Goal: Task Accomplishment & Management: Manage account settings

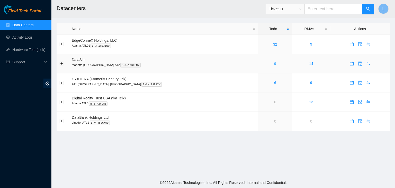
click at [274, 65] on link "9" at bounding box center [275, 63] width 2 height 4
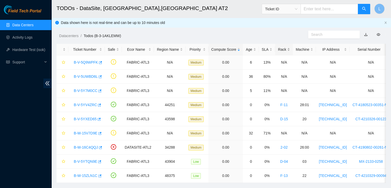
click at [278, 51] on div "Rack" at bounding box center [284, 50] width 12 height 6
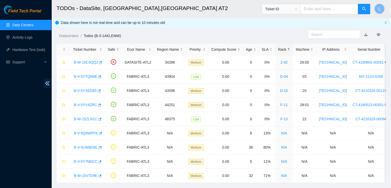
click at [234, 12] on h2 "TODOs - DataSite, [GEOGRAPHIC_DATA],[GEOGRAPHIC_DATA] AT2" at bounding box center [190, 8] width 266 height 16
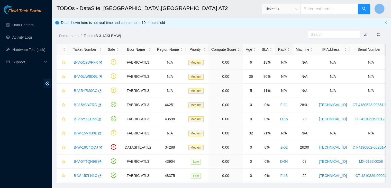
click at [278, 50] on div "Rack" at bounding box center [284, 50] width 12 height 6
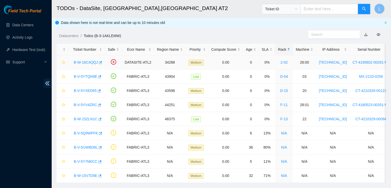
click at [89, 63] on link "B-W-16C4QQJ" at bounding box center [86, 62] width 24 height 4
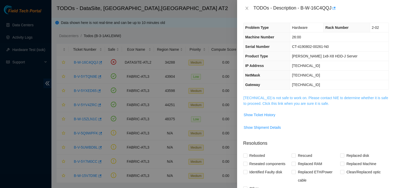
click at [291, 104] on link "23.67.255.252 is not safe to work on. Please contact NIE to determine whether i…" at bounding box center [315, 101] width 145 height 10
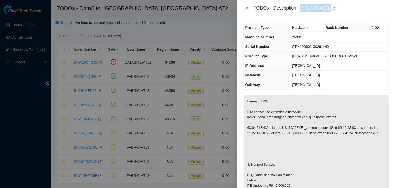
drag, startPoint x: 301, startPoint y: 8, endPoint x: 330, endPoint y: 11, distance: 29.4
click at [330, 11] on div "TODOs - Description - B-W-16C4QQJ" at bounding box center [320, 8] width 135 height 8
copy div "B-W-16C4QQJ"
click at [246, 8] on icon "close" at bounding box center [247, 8] width 4 height 4
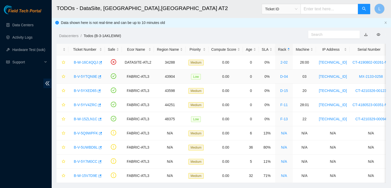
click at [91, 77] on link "B-V-5YTQN9E" at bounding box center [85, 76] width 23 height 4
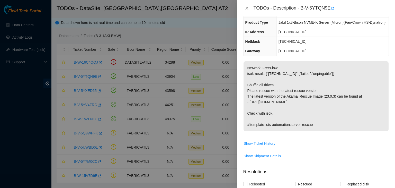
scroll to position [77, 0]
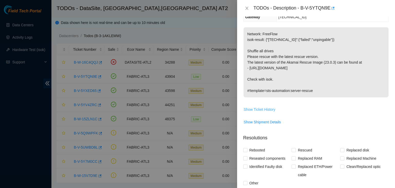
click at [263, 109] on span "Show Ticket History" at bounding box center [260, 109] width 32 height 6
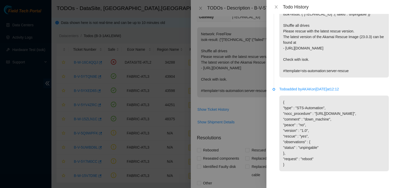
scroll to position [31, 0]
click at [275, 8] on icon "close" at bounding box center [276, 7] width 4 height 4
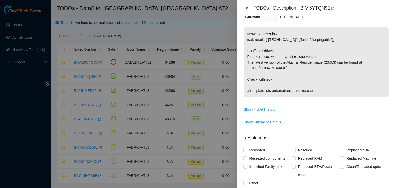
click at [246, 8] on icon "close" at bounding box center [246, 8] width 3 height 3
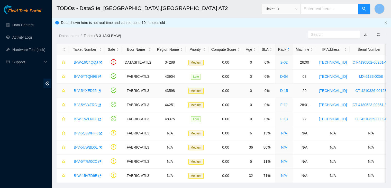
click at [83, 89] on link "B-V-5YXED65" at bounding box center [85, 90] width 23 height 4
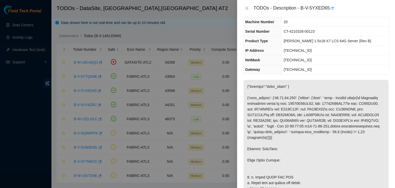
scroll to position [0, 0]
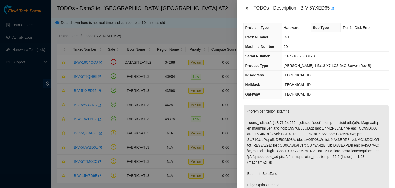
click at [246, 9] on icon "close" at bounding box center [247, 8] width 4 height 4
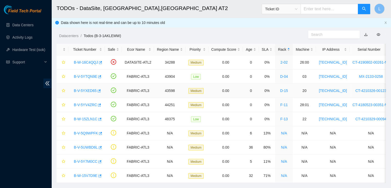
click at [89, 90] on link "B-V-5YXED65" at bounding box center [85, 90] width 23 height 4
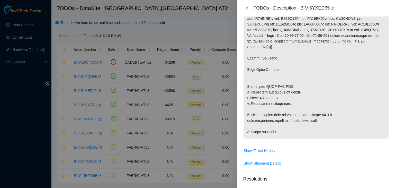
scroll to position [128, 0]
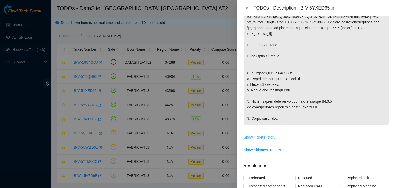
click at [254, 140] on span "Show Ticket History" at bounding box center [260, 137] width 32 height 6
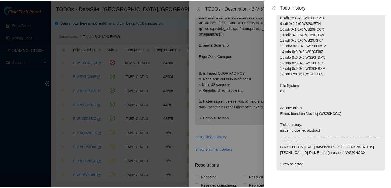
scroll to position [540, 0]
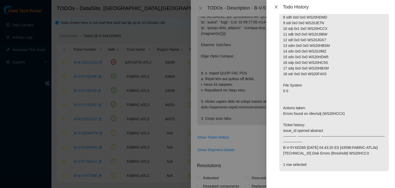
click at [276, 6] on icon "close" at bounding box center [276, 7] width 4 height 4
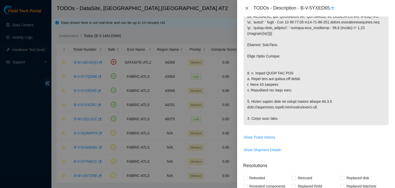
click at [247, 8] on icon "close" at bounding box center [247, 8] width 4 height 4
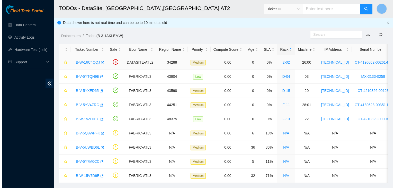
scroll to position [136, 0]
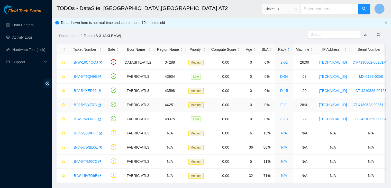
click at [84, 104] on link "B-V-5YV4ZRC" at bounding box center [85, 105] width 23 height 4
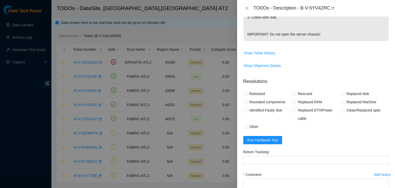
scroll to position [154, 0]
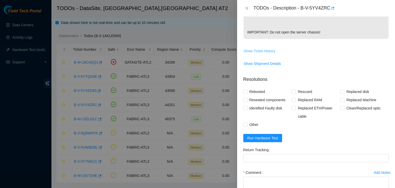
click at [263, 54] on span "Show Ticket History" at bounding box center [260, 51] width 32 height 6
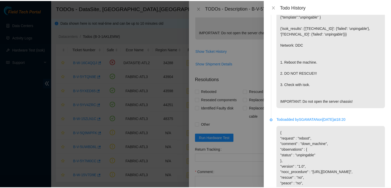
scroll to position [65, 0]
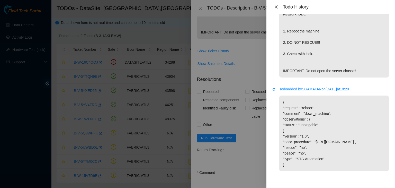
click at [277, 7] on icon "close" at bounding box center [276, 7] width 4 height 4
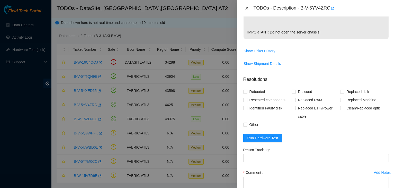
click at [246, 7] on icon "close" at bounding box center [246, 8] width 3 height 3
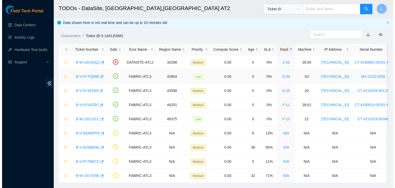
scroll to position [151, 0]
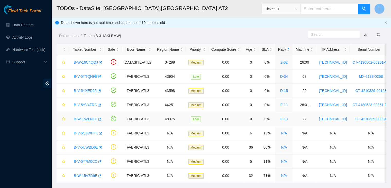
click at [81, 119] on link "B-W-15ZLN1C" at bounding box center [86, 119] width 24 height 4
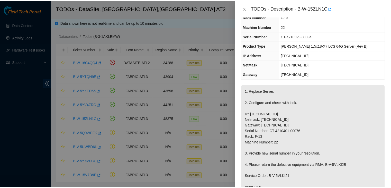
scroll to position [0, 0]
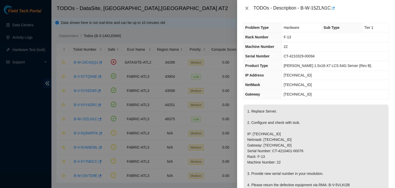
click at [248, 7] on icon "close" at bounding box center [247, 8] width 4 height 4
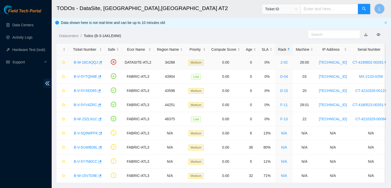
click at [93, 62] on link "B-W-16C4QQJ" at bounding box center [86, 62] width 24 height 4
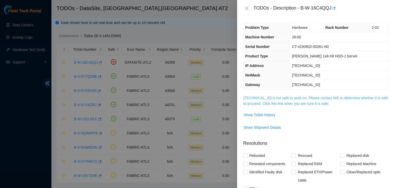
click at [285, 105] on link "23.67.255.252 is not safe to work on. Please contact NIE to determine whether i…" at bounding box center [315, 101] width 145 height 10
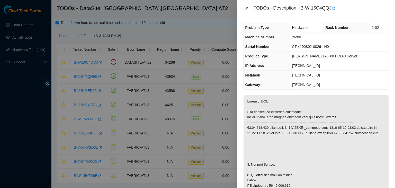
click at [247, 9] on icon "close" at bounding box center [247, 8] width 4 height 4
